Goal: Transaction & Acquisition: Purchase product/service

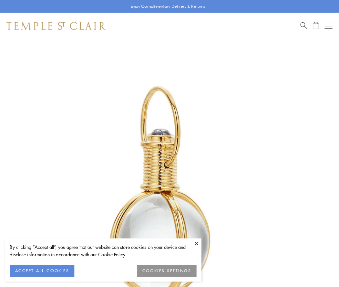
scroll to position [169, 0]
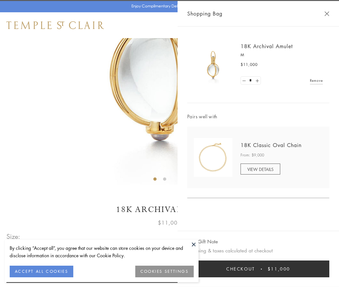
click at [258, 269] on button "Checkout $11,000" at bounding box center [258, 268] width 142 height 17
